Goal: Task Accomplishment & Management: Manage account settings

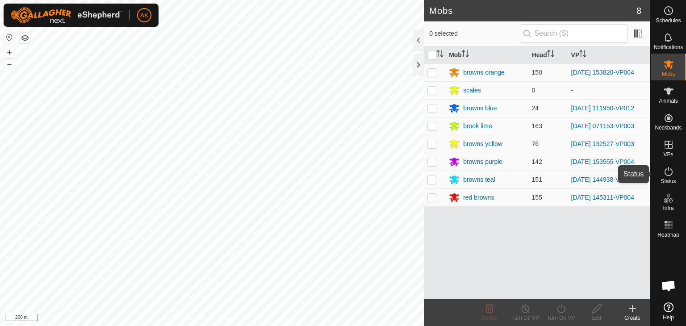
click at [666, 169] on icon at bounding box center [669, 171] width 8 height 9
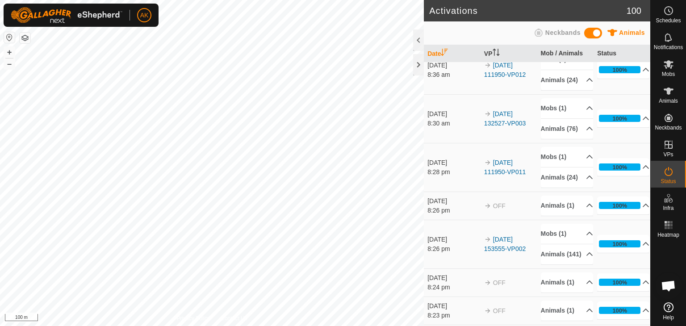
scroll to position [625, 0]
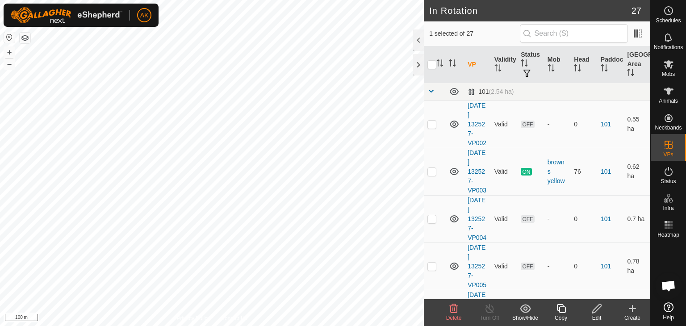
click at [456, 306] on icon at bounding box center [453, 308] width 11 height 11
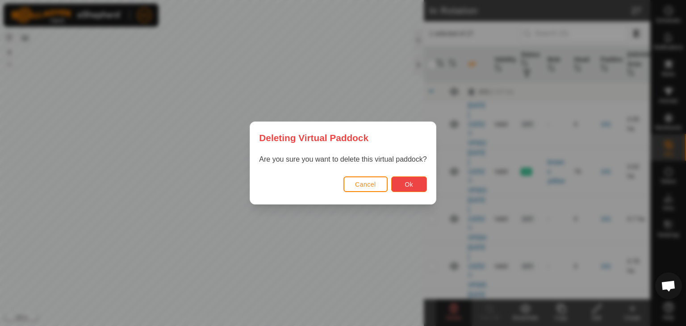
click at [411, 188] on button "Ok" at bounding box center [409, 184] width 36 height 16
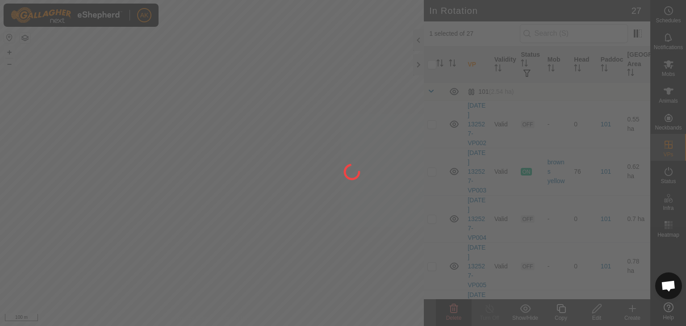
checkbox input "false"
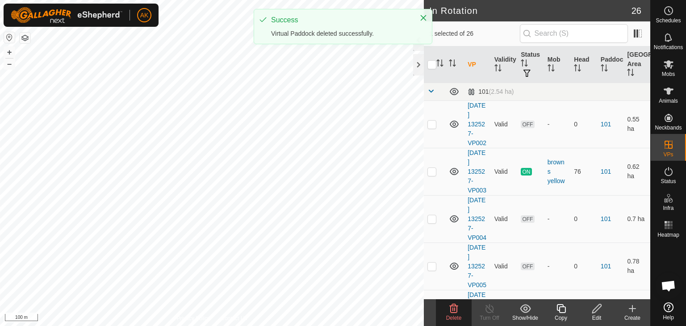
click at [448, 306] on delete-svg-icon at bounding box center [454, 308] width 36 height 11
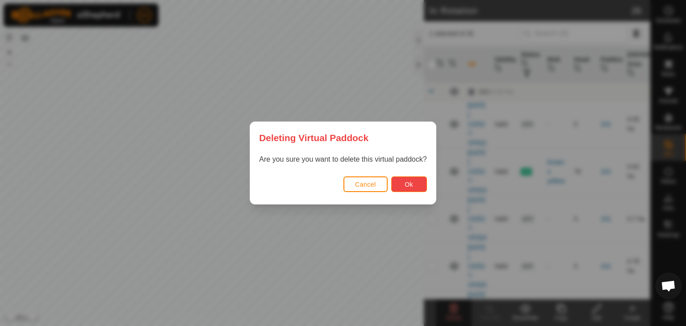
click at [401, 184] on button "Ok" at bounding box center [409, 184] width 36 height 16
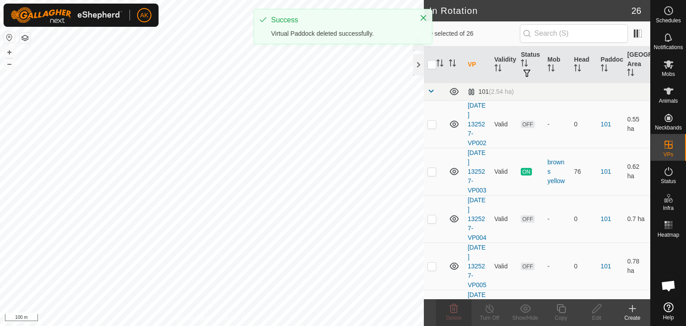
checkbox input "false"
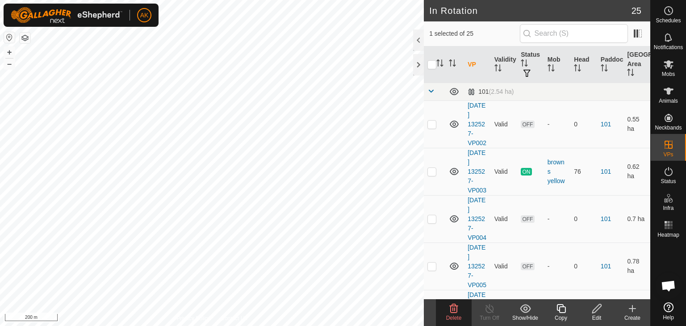
click at [452, 302] on div "Delete" at bounding box center [454, 312] width 36 height 27
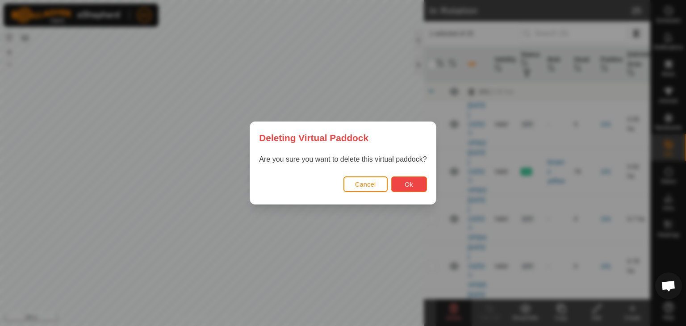
click at [402, 184] on button "Ok" at bounding box center [409, 184] width 36 height 16
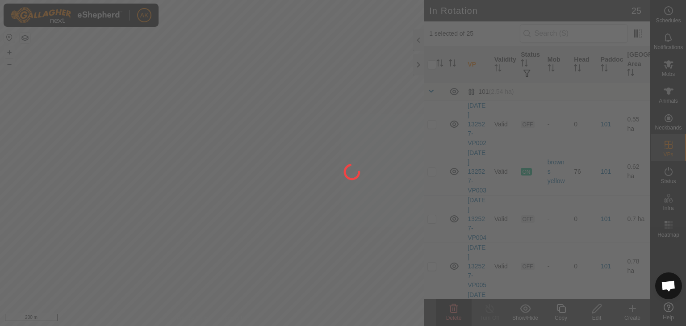
checkbox input "false"
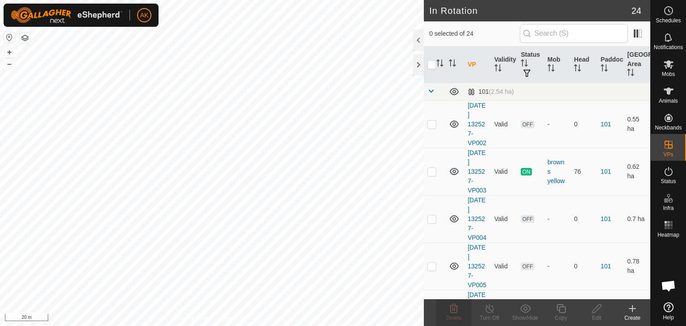
checkbox input "true"
checkbox input "false"
click at [455, 307] on icon at bounding box center [453, 308] width 11 height 11
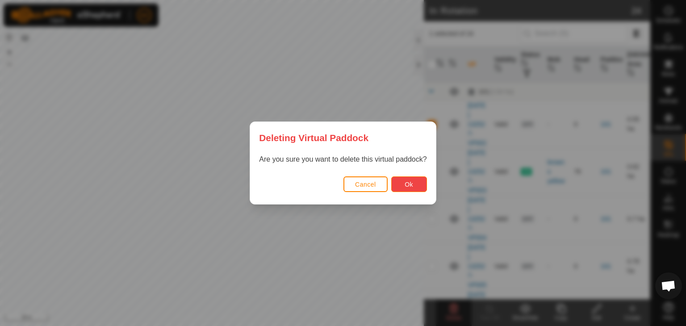
click at [410, 188] on button "Ok" at bounding box center [409, 184] width 36 height 16
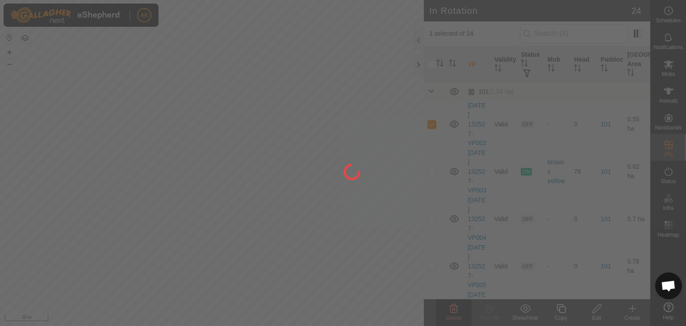
checkbox input "false"
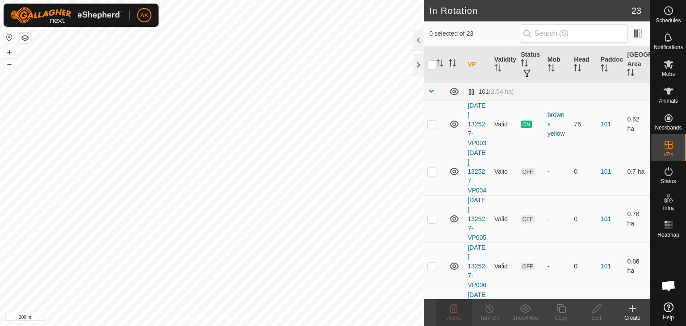
scroll to position [179, 0]
